Goal: Transaction & Acquisition: Purchase product/service

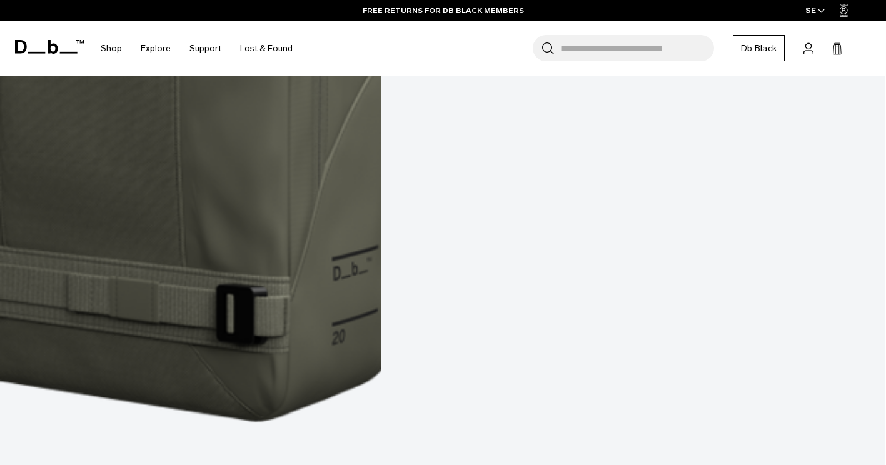
scroll to position [3071, 0]
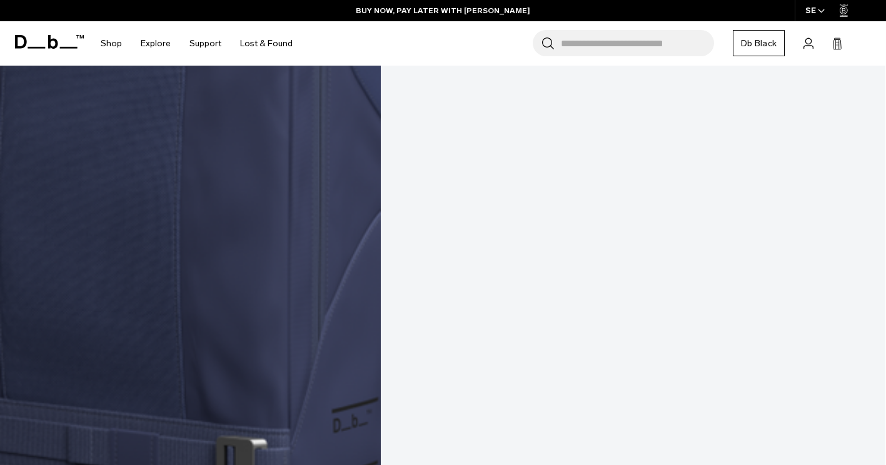
scroll to position [1555, 0]
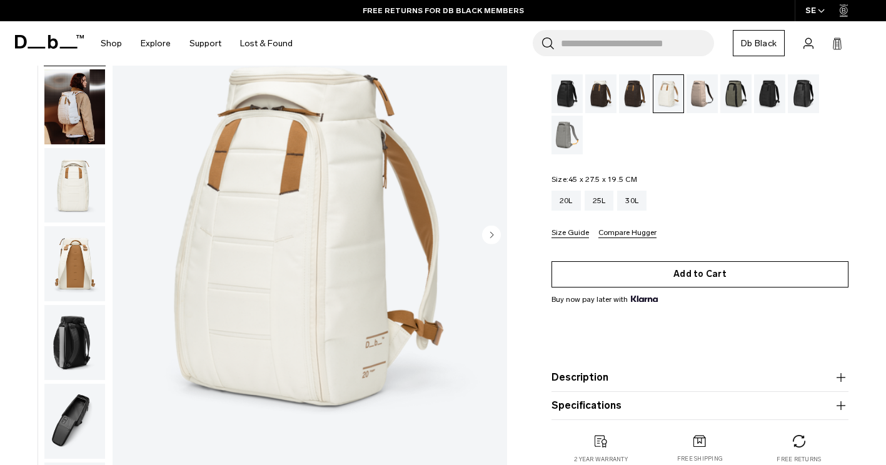
scroll to position [95, 0]
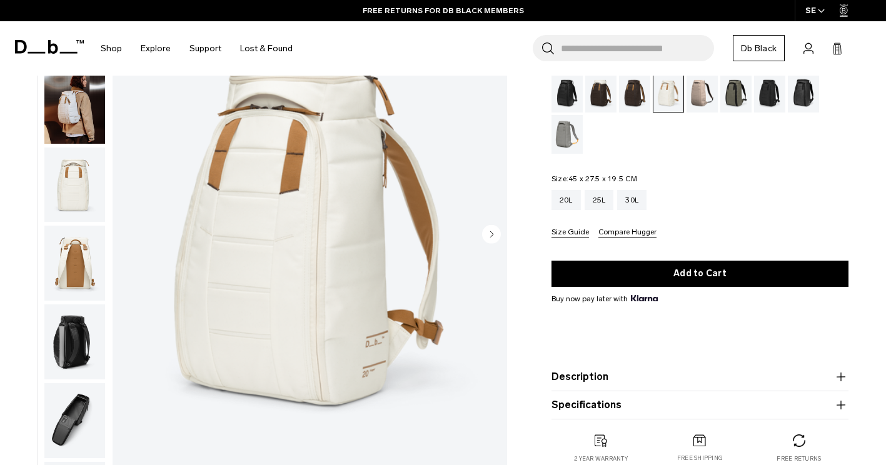
click at [487, 238] on circle "Next slide" at bounding box center [491, 234] width 19 height 19
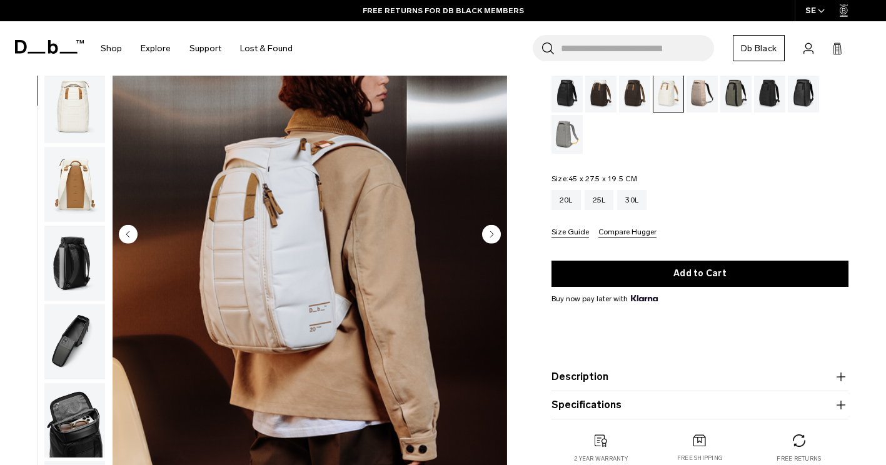
click at [487, 238] on circle "Next slide" at bounding box center [491, 234] width 19 height 19
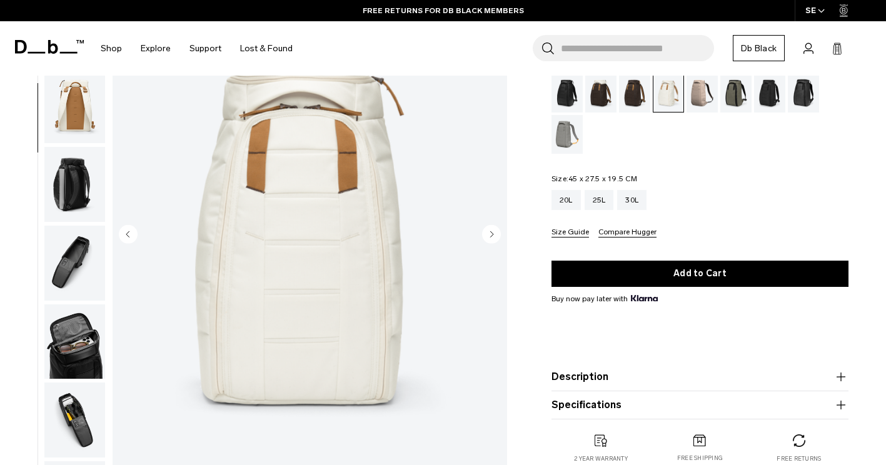
click at [487, 238] on circle "Next slide" at bounding box center [491, 234] width 19 height 19
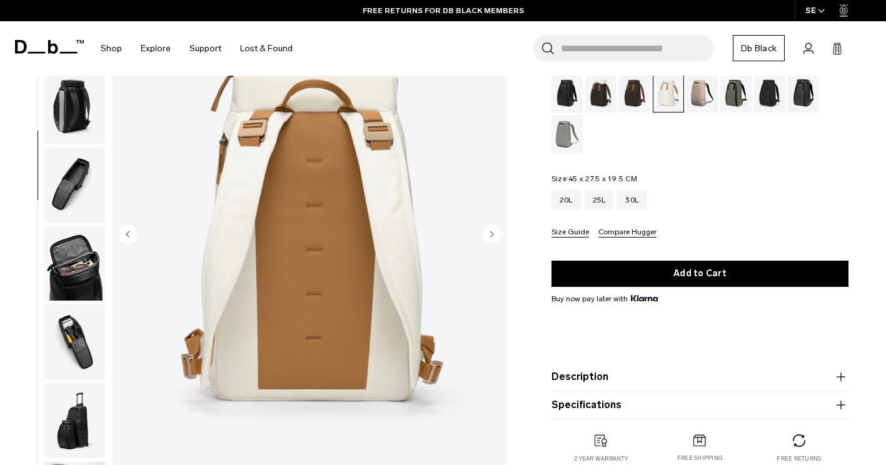
click at [487, 238] on circle "Next slide" at bounding box center [491, 234] width 19 height 19
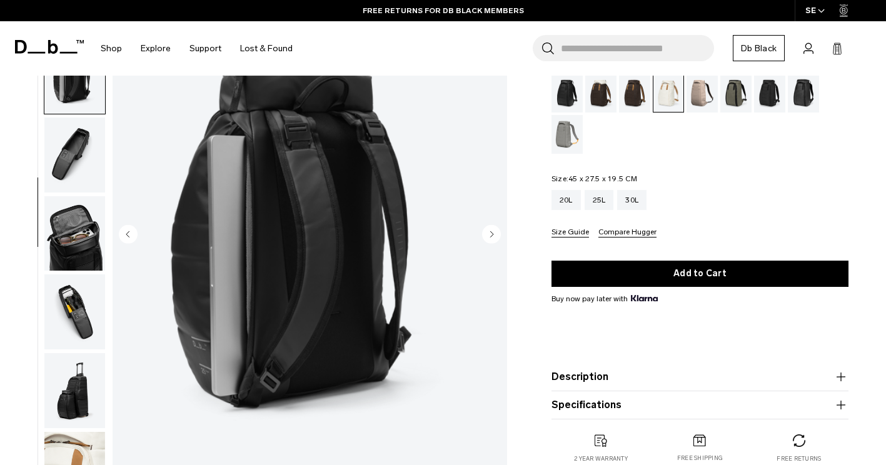
scroll to position [291, 0]
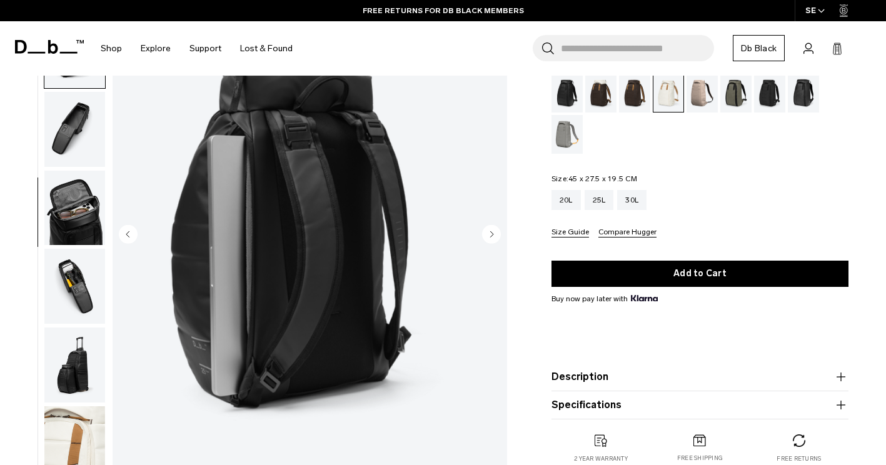
click at [725, 203] on div "20L 25L 30L" at bounding box center [700, 200] width 297 height 20
